Goal: Information Seeking & Learning: Learn about a topic

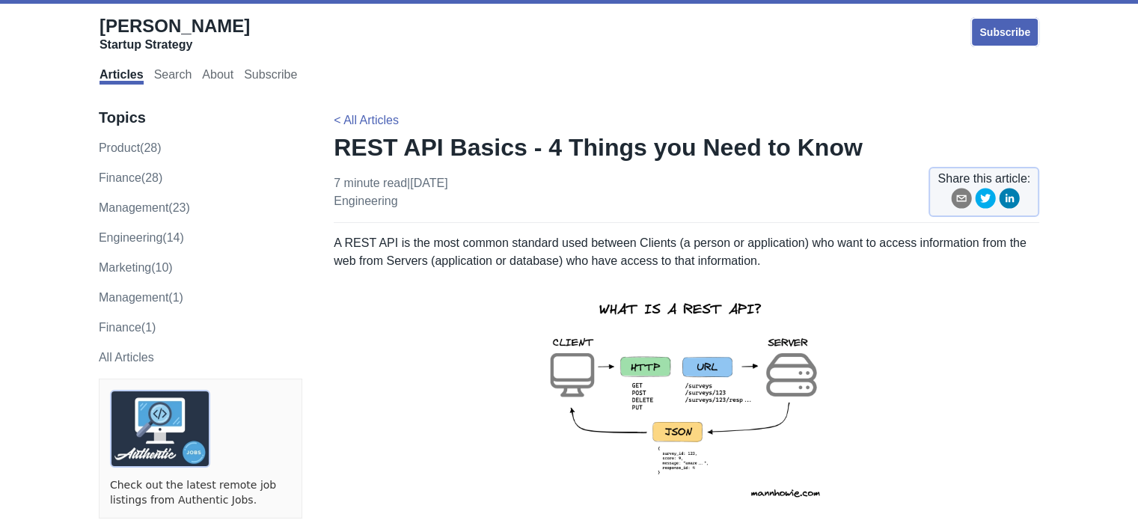
click at [777, 244] on p "A REST API is the most common standard used between Clients (a person or applic…" at bounding box center [687, 252] width 706 height 36
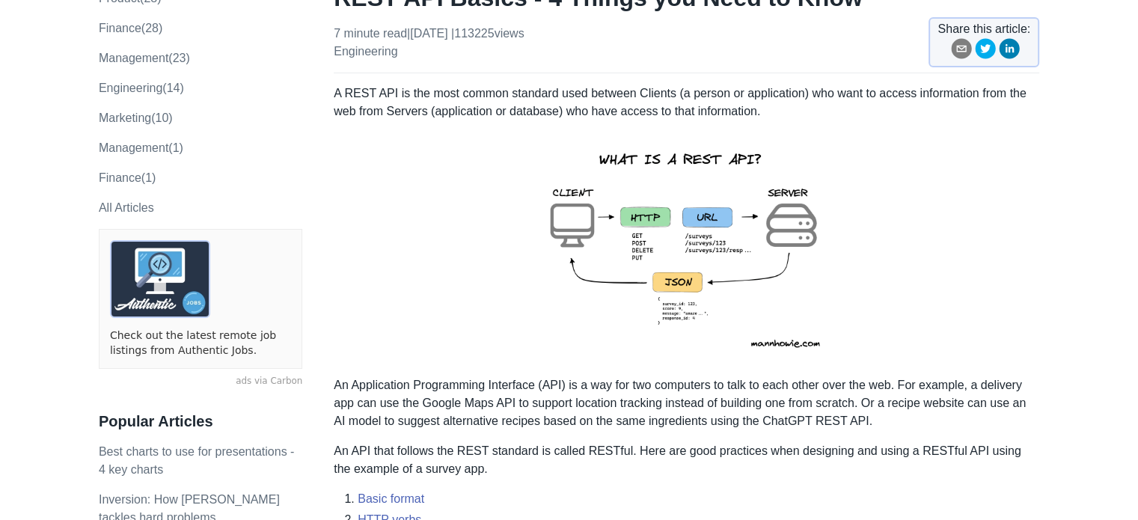
scroll to position [180, 0]
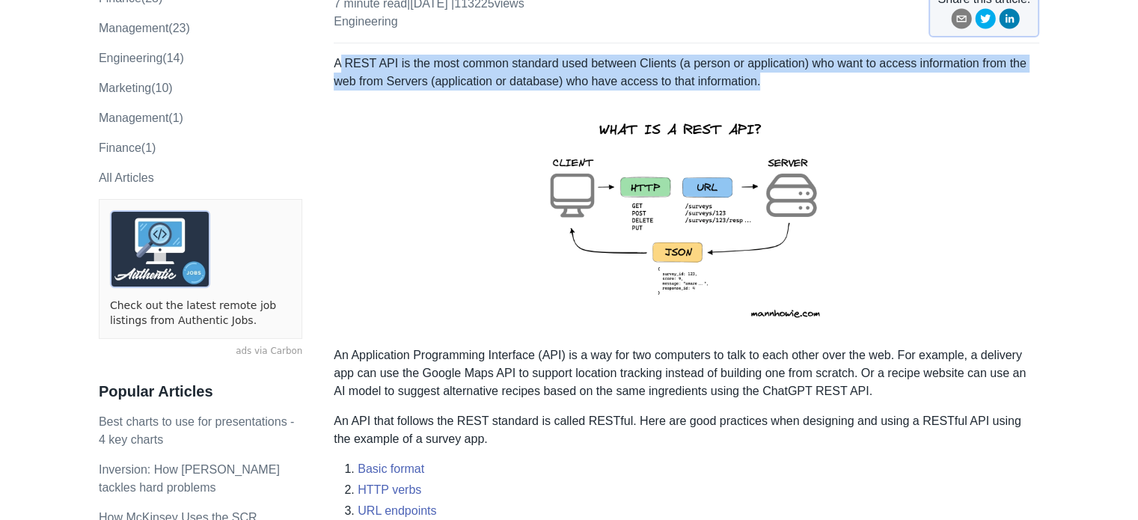
drag, startPoint x: 341, startPoint y: 68, endPoint x: 805, endPoint y: 75, distance: 464.0
click at [805, 75] on p "A REST API is the most common standard used between Clients (a person or applic…" at bounding box center [687, 73] width 706 height 36
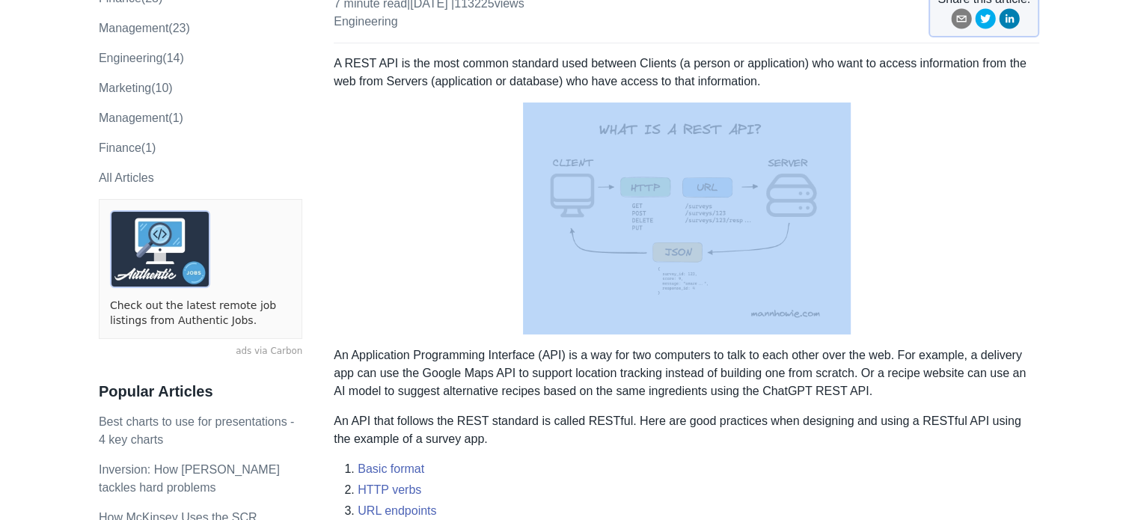
click at [805, 75] on p "A REST API is the most common standard used between Clients (a person or applic…" at bounding box center [687, 73] width 706 height 36
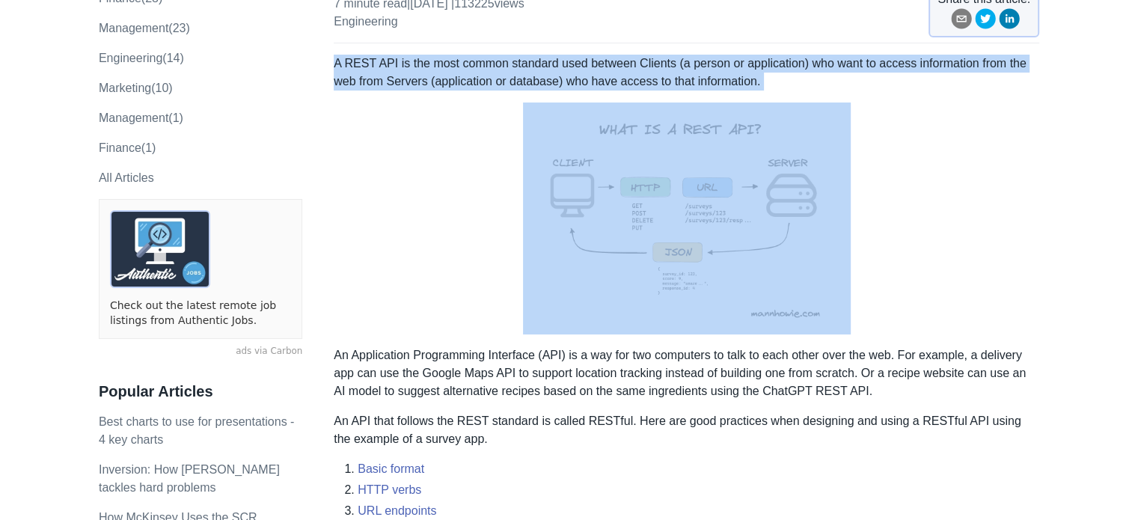
drag, startPoint x: 805, startPoint y: 75, endPoint x: 434, endPoint y: 60, distance: 371.5
click at [350, 55] on p "A REST API is the most common standard used between Clients (a person or applic…" at bounding box center [687, 73] width 706 height 36
click at [742, 77] on p "A REST API is the most common standard used between Clients (a person or applic…" at bounding box center [687, 73] width 706 height 36
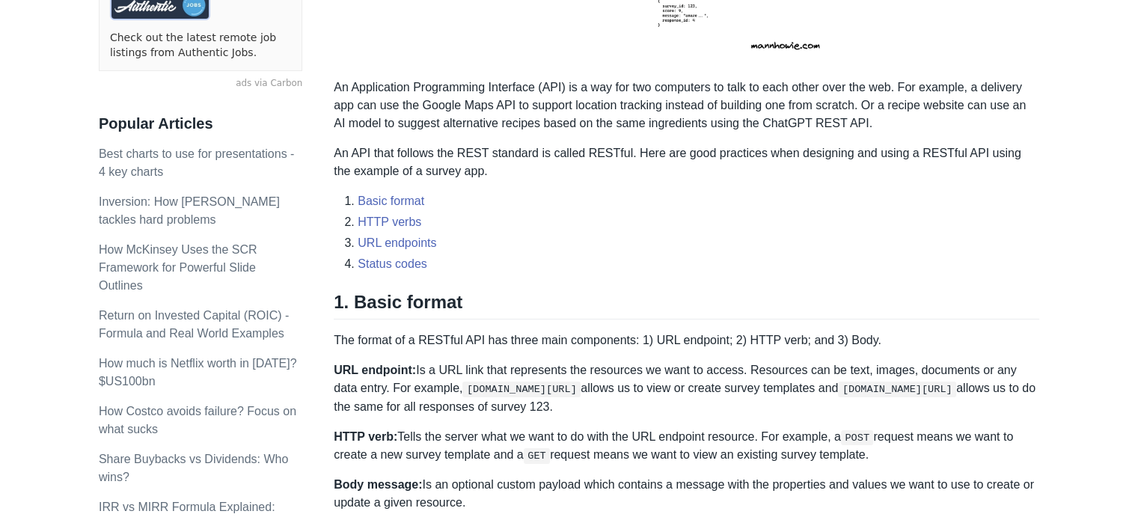
scroll to position [449, 0]
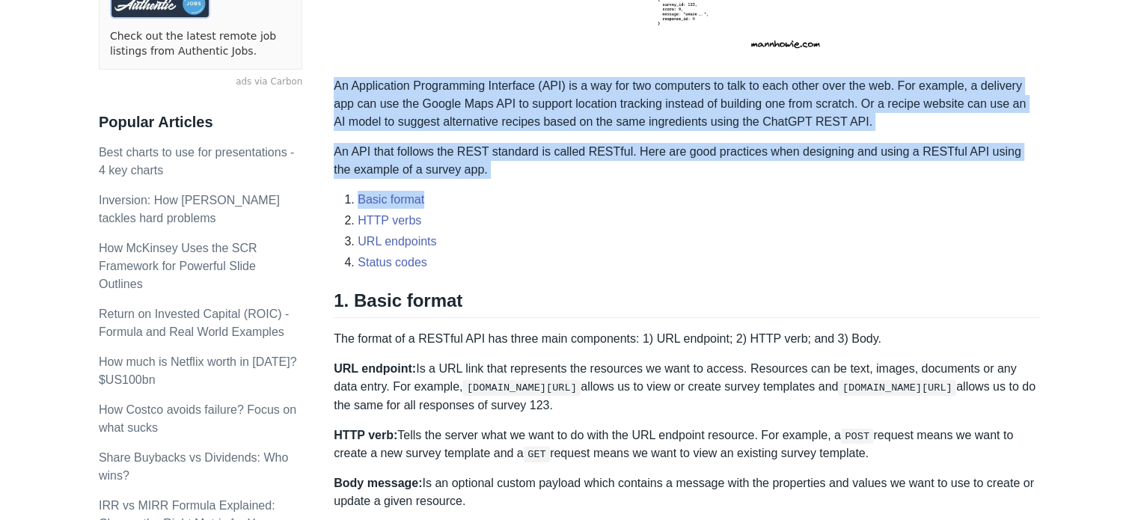
drag, startPoint x: 334, startPoint y: 86, endPoint x: 591, endPoint y: 191, distance: 277.2
click at [591, 191] on li "Basic format" at bounding box center [699, 200] width 682 height 18
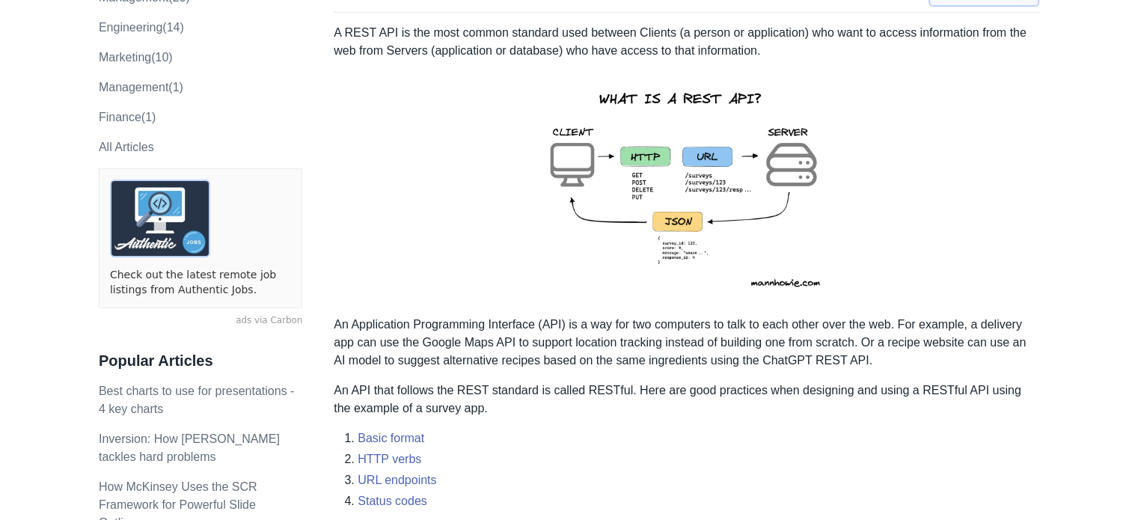
scroll to position [210, 0]
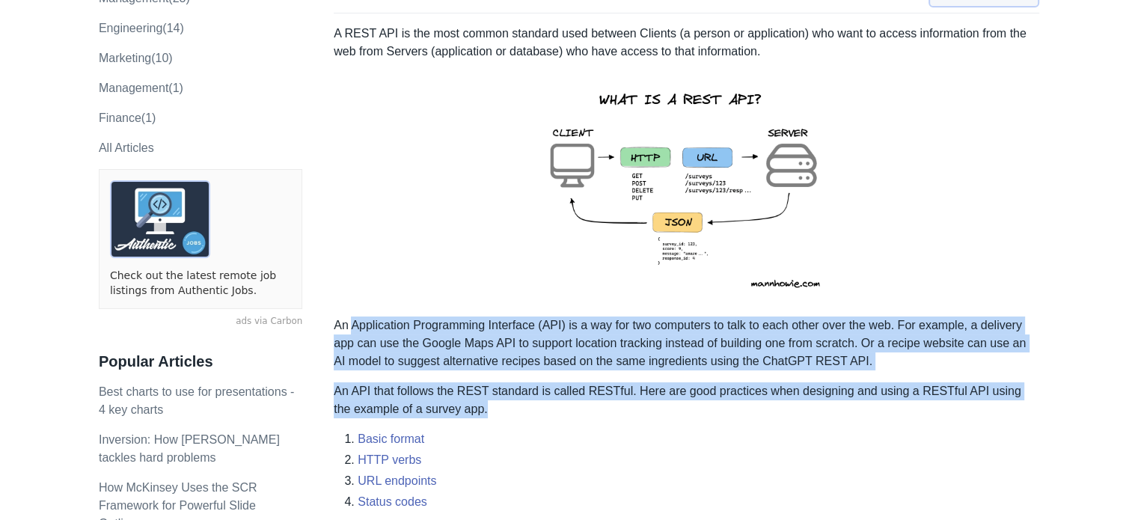
drag, startPoint x: 350, startPoint y: 319, endPoint x: 566, endPoint y: 401, distance: 230.7
click at [566, 401] on p "An API that follows the REST standard is called RESTful. Here are good practice…" at bounding box center [687, 400] width 706 height 36
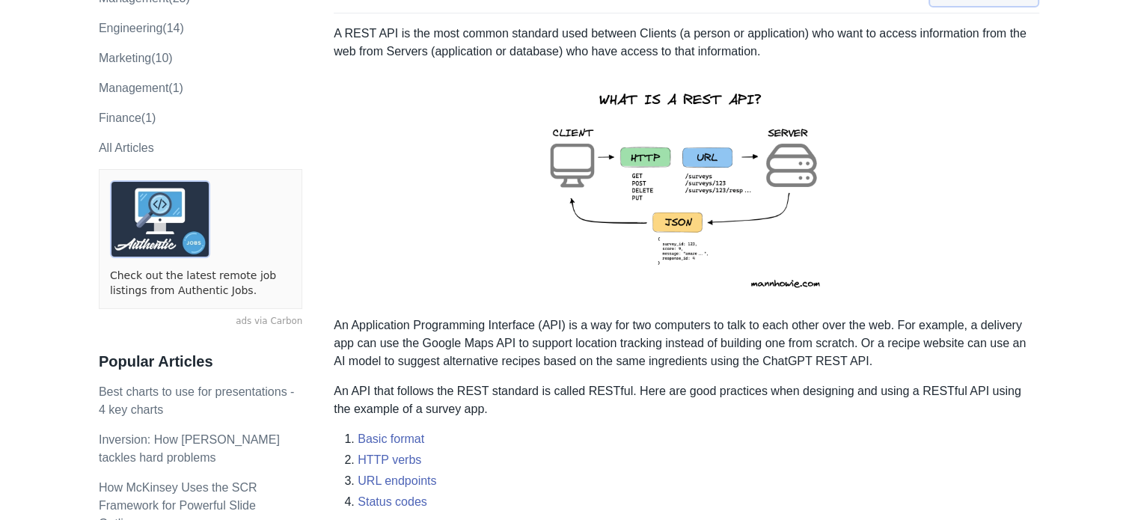
scroll to position [239, 0]
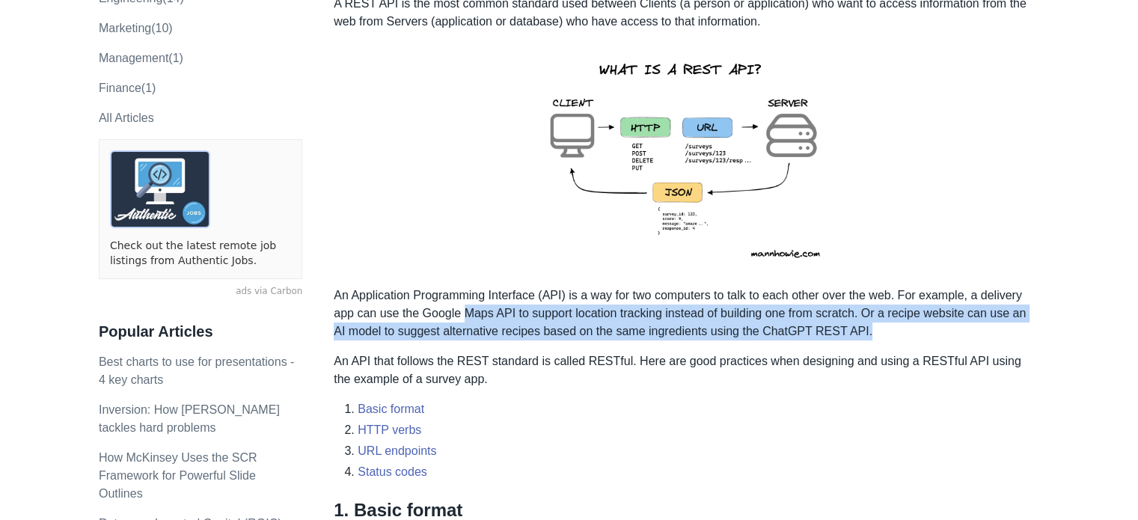
drag, startPoint x: 953, startPoint y: 335, endPoint x: 462, endPoint y: 307, distance: 491.7
click at [462, 307] on p "An Application Programming Interface (API) is a way for two computers to talk t…" at bounding box center [687, 314] width 706 height 54
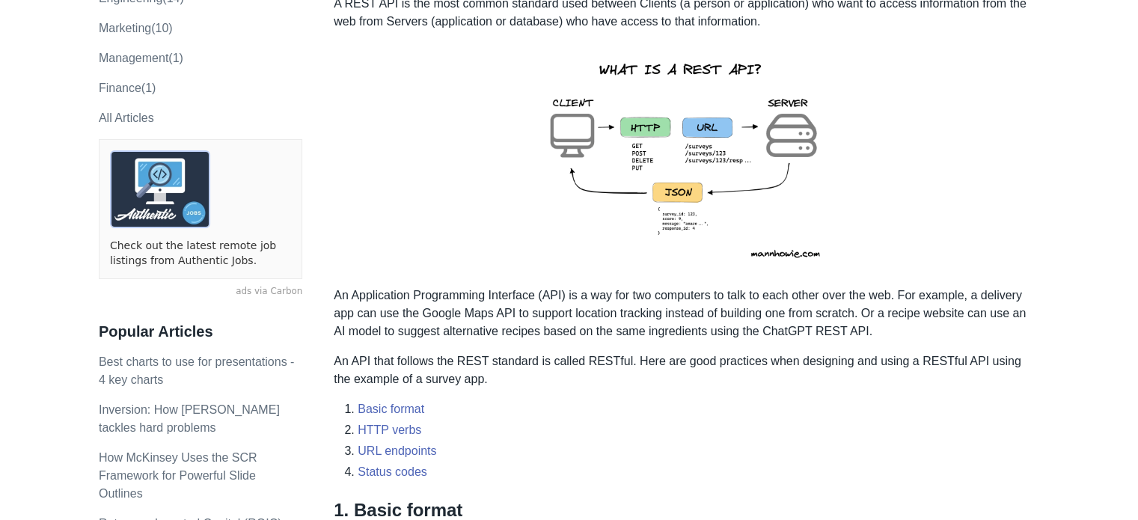
click at [780, 413] on li "Basic format" at bounding box center [699, 409] width 682 height 18
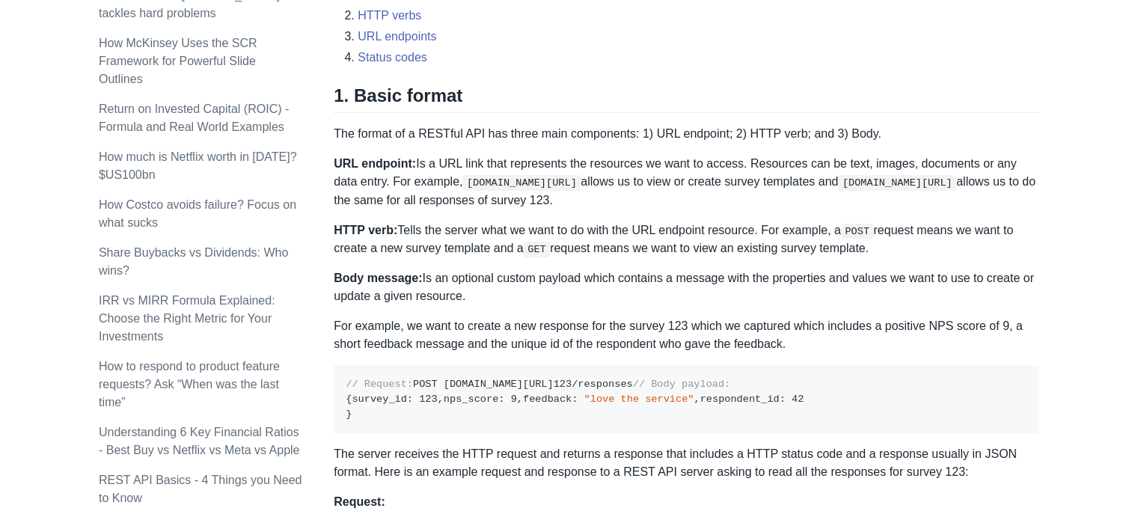
scroll to position [658, 0]
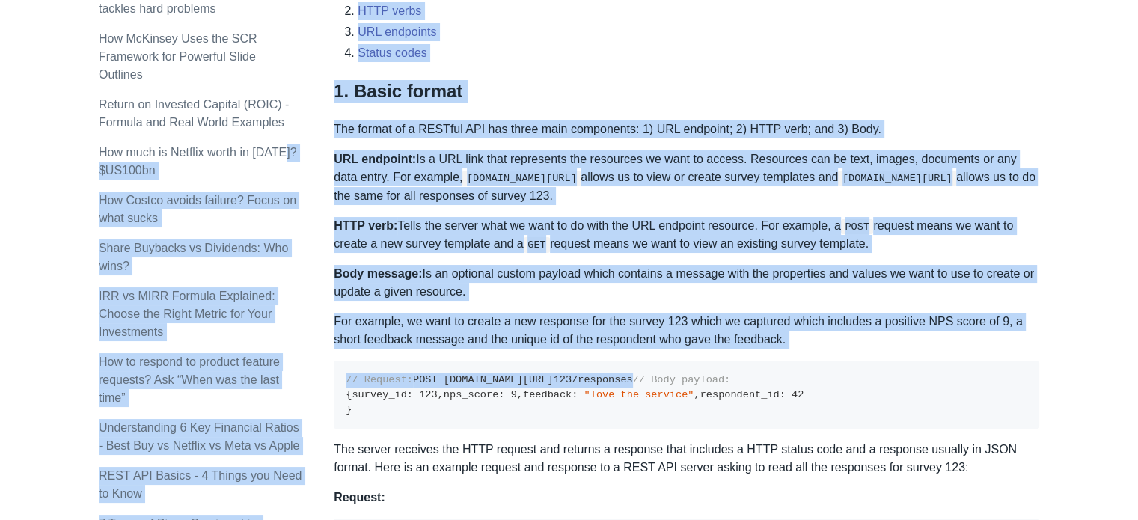
drag, startPoint x: 331, startPoint y: 118, endPoint x: 825, endPoint y: 400, distance: 569.4
click at [825, 400] on pre "// Request: POST [DOMAIN_NAME][URL] 123 /responses // Body payload: { survey_id…" at bounding box center [687, 395] width 706 height 68
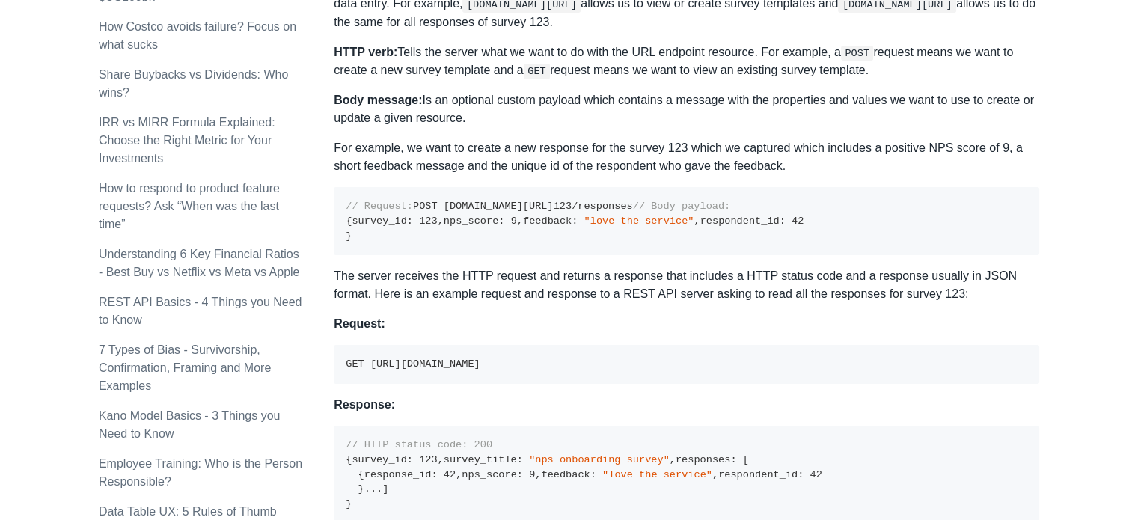
scroll to position [838, 0]
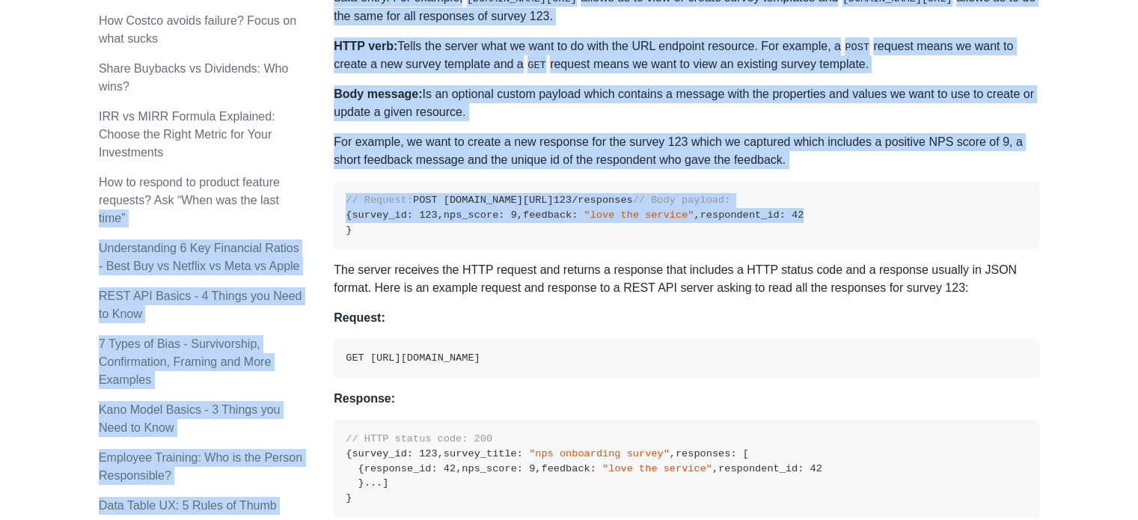
drag, startPoint x: 335, startPoint y: 188, endPoint x: 326, endPoint y: 168, distance: 22.4
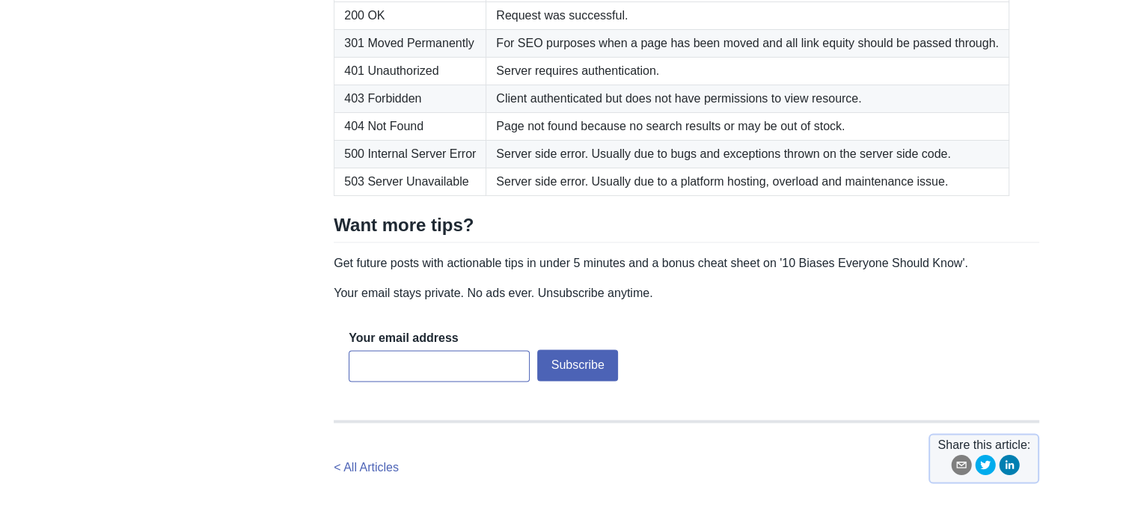
scroll to position [2365, 0]
